Goal: Information Seeking & Learning: Learn about a topic

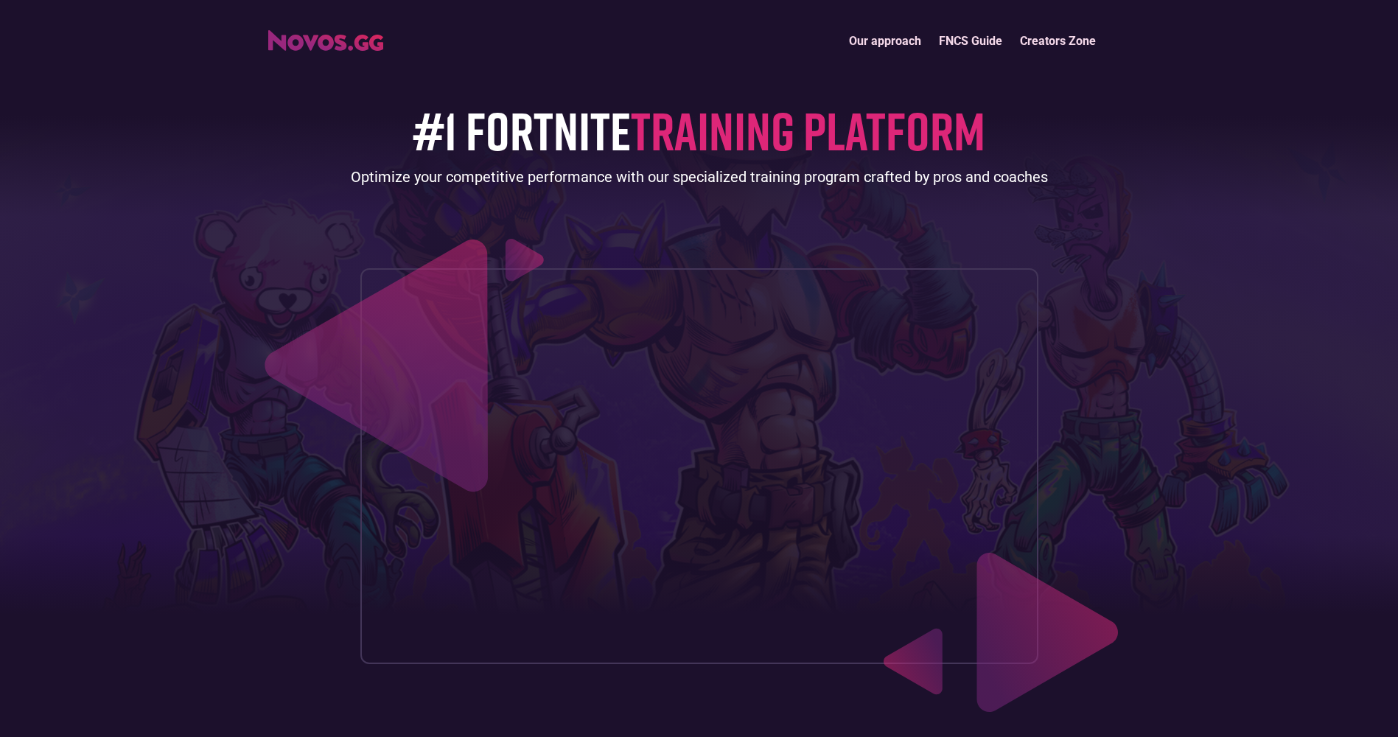
drag, startPoint x: 1174, startPoint y: 187, endPoint x: 1159, endPoint y: 182, distance: 16.3
click at [1173, 187] on header "Our approach FNCS Guide Creators Zone #1 FORTNITE TRAINING PLATFORM Optimize yo…" at bounding box center [699, 361] width 1398 height 723
click at [960, 36] on link "FNCS Guide" at bounding box center [970, 41] width 81 height 32
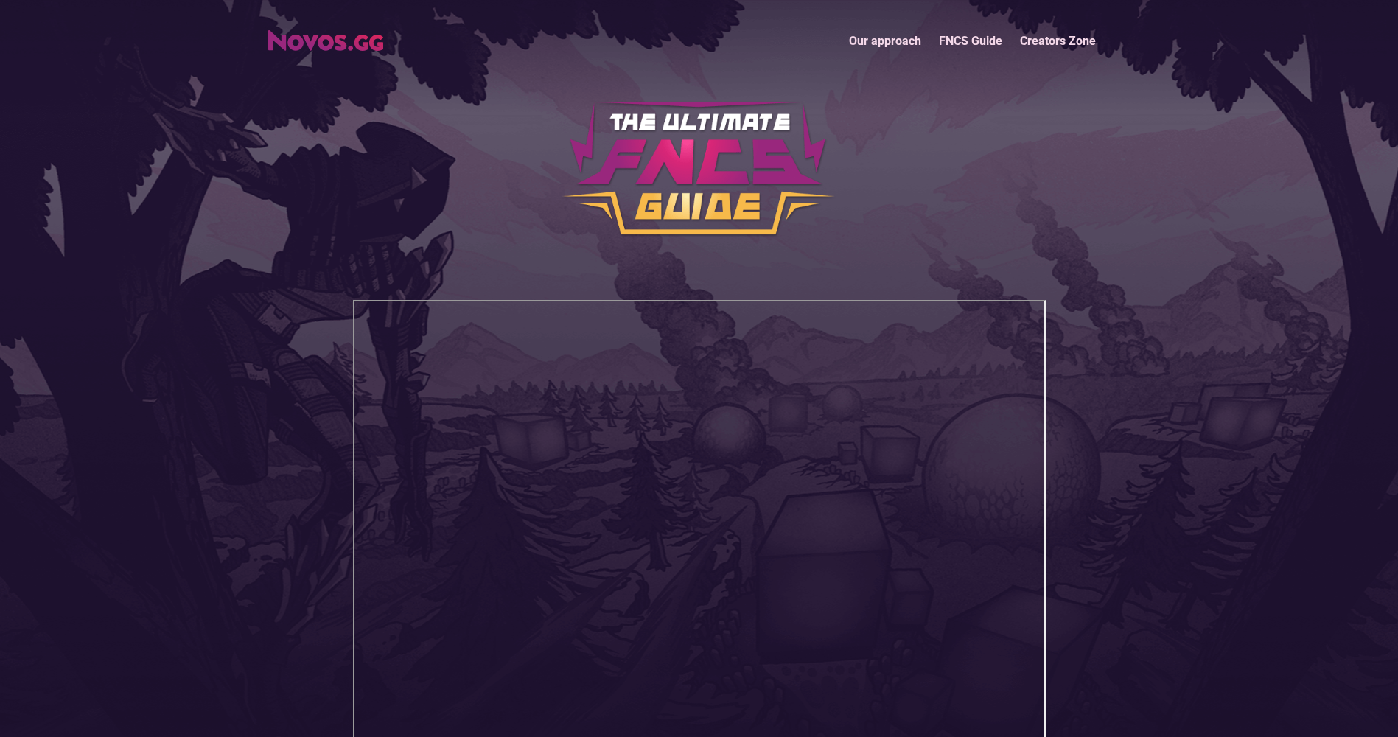
click at [901, 38] on link "Our approach" at bounding box center [885, 41] width 90 height 32
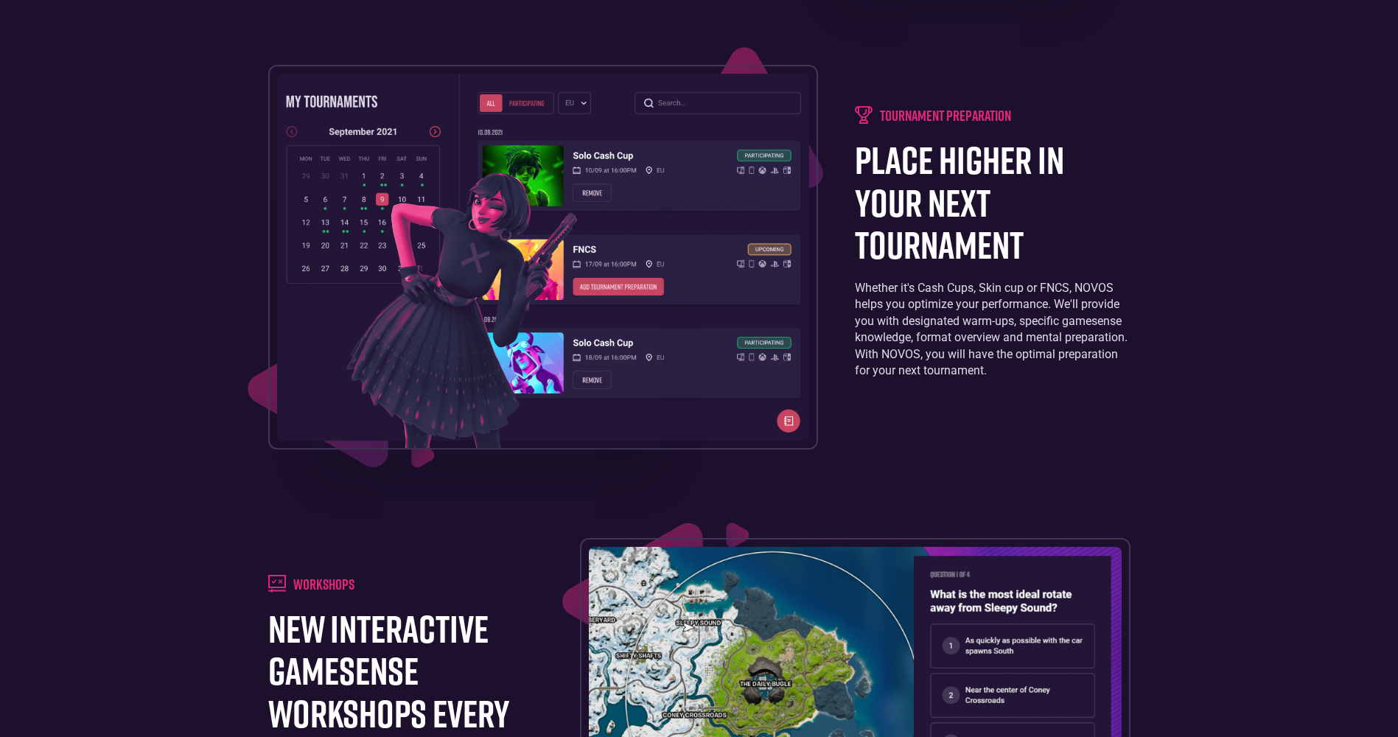
scroll to position [2211, 0]
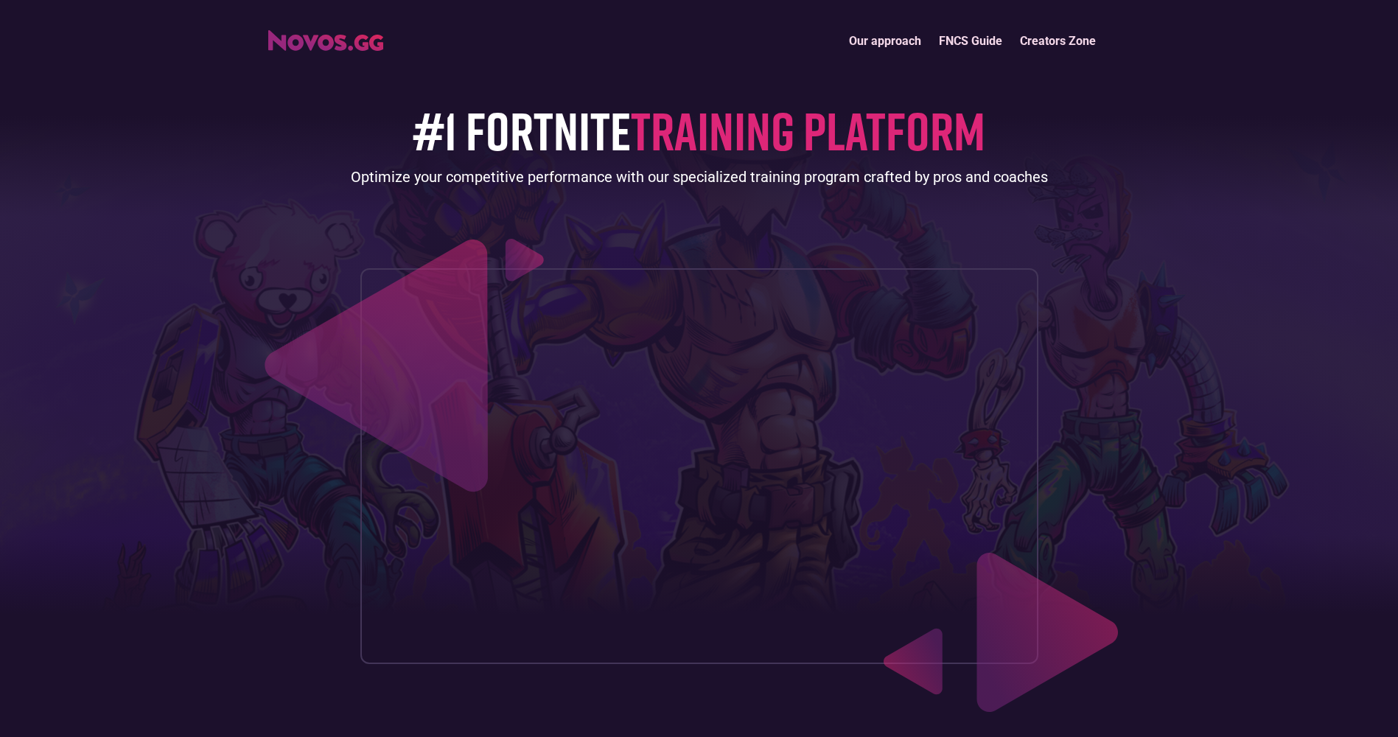
click at [1293, 27] on div "Our approach FNCS Guide Creators Zone" at bounding box center [699, 41] width 1398 height 32
click at [299, 32] on img "home" at bounding box center [325, 40] width 115 height 21
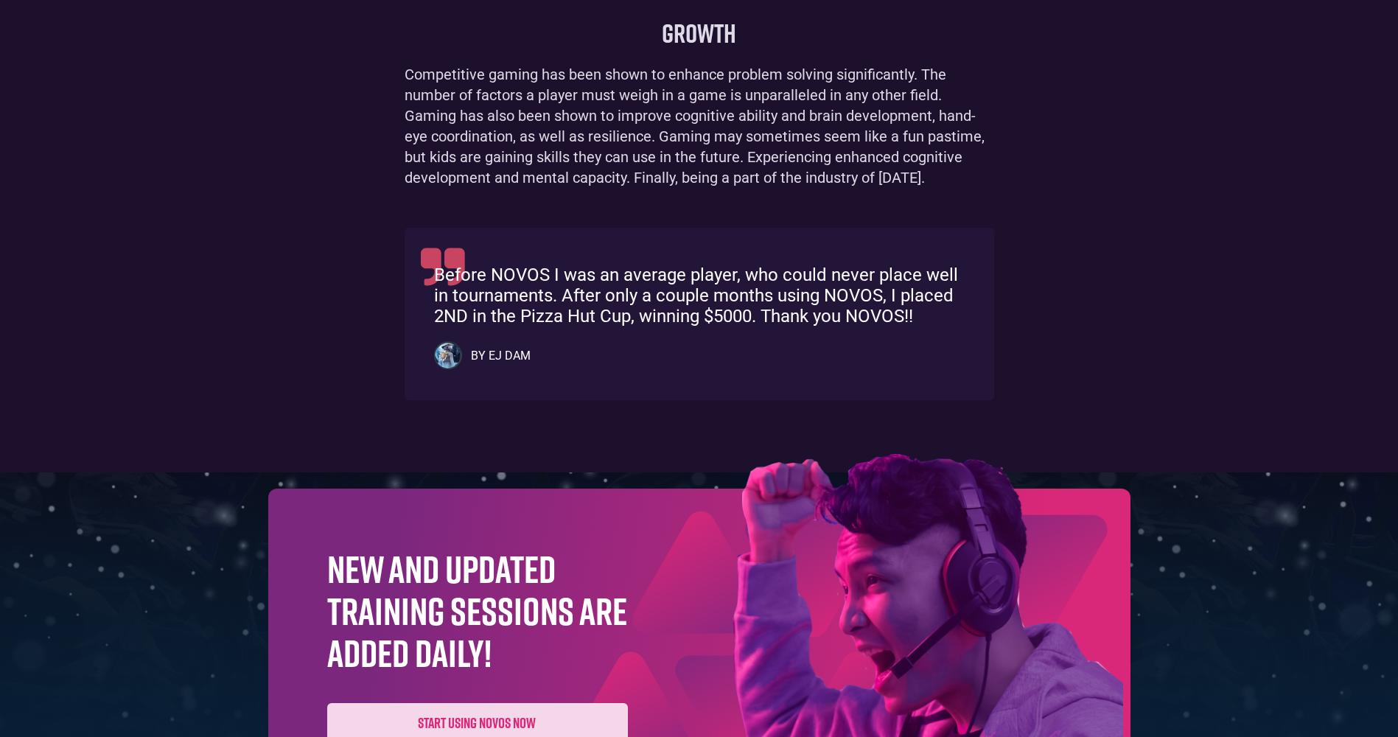
scroll to position [1474, 0]
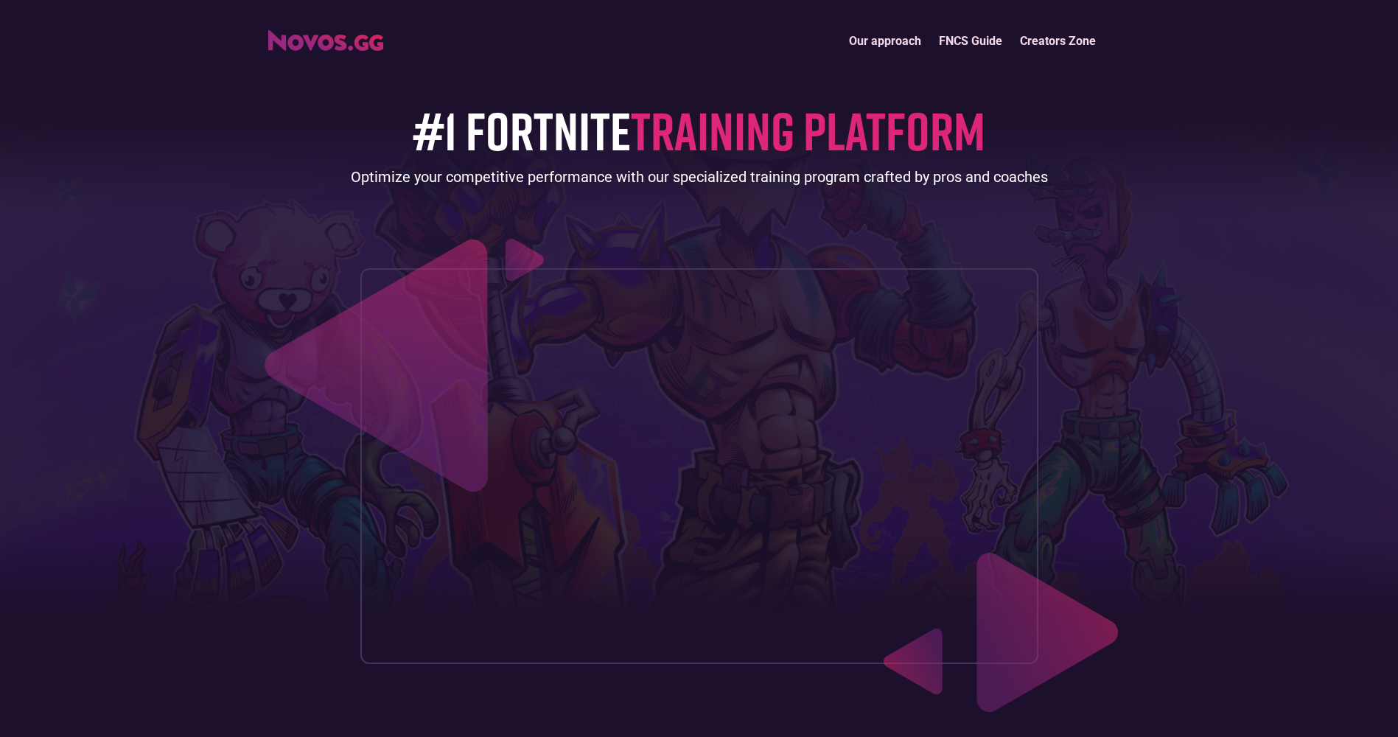
click at [1299, 13] on header "Our approach FNCS Guide Creators Zone #1 FORTNITE TRAINING PLATFORM Optimize yo…" at bounding box center [699, 361] width 1398 height 723
click at [1352, 27] on div "Our approach FNCS Guide Creators Zone" at bounding box center [699, 41] width 1398 height 32
click at [1036, 39] on link "Creators Zone" at bounding box center [1058, 41] width 94 height 32
click at [973, 27] on link "FNCS Guide" at bounding box center [970, 41] width 81 height 32
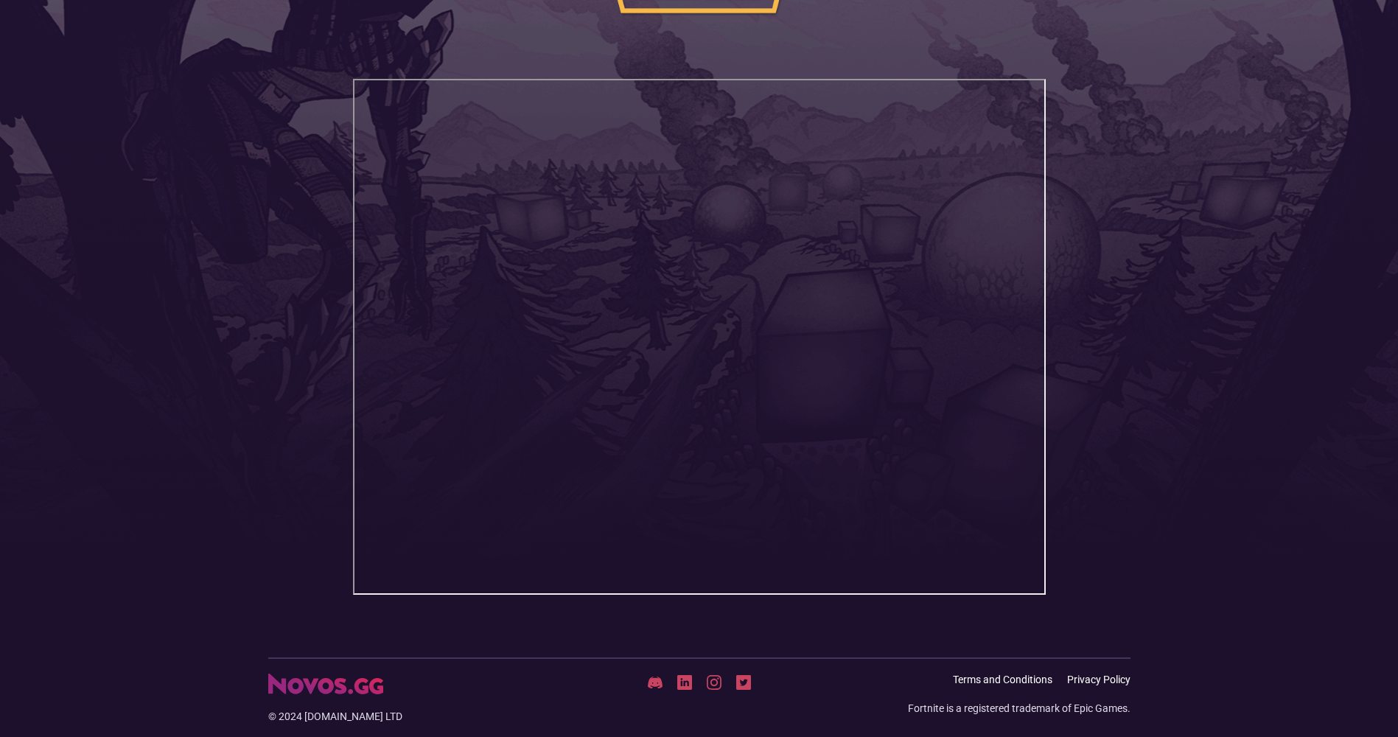
scroll to position [259, 0]
